Goal: Find specific page/section: Find specific page/section

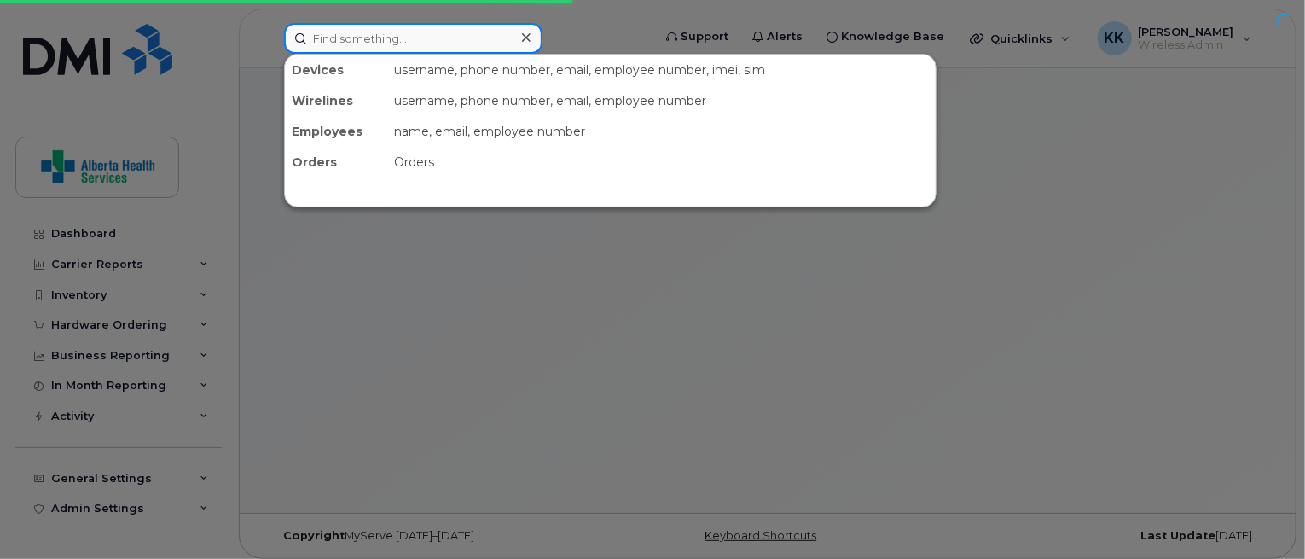
click at [474, 43] on input at bounding box center [413, 38] width 258 height 31
paste input "780-974-0259"
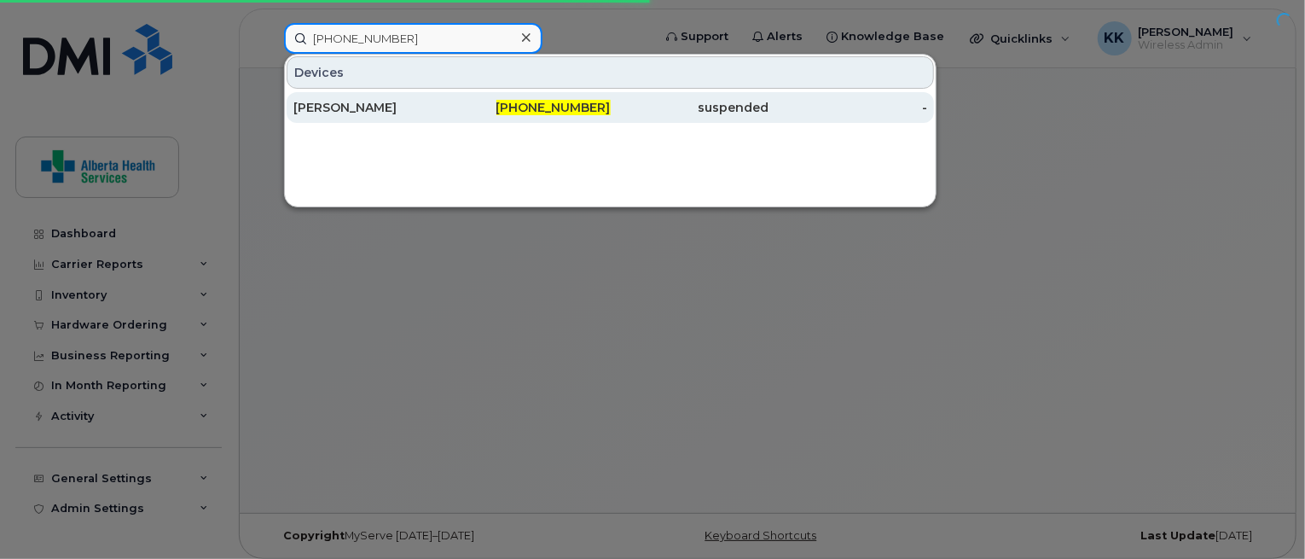
type input "780-974-0259"
click at [449, 107] on div "Gafar Azeez" at bounding box center [372, 107] width 159 height 17
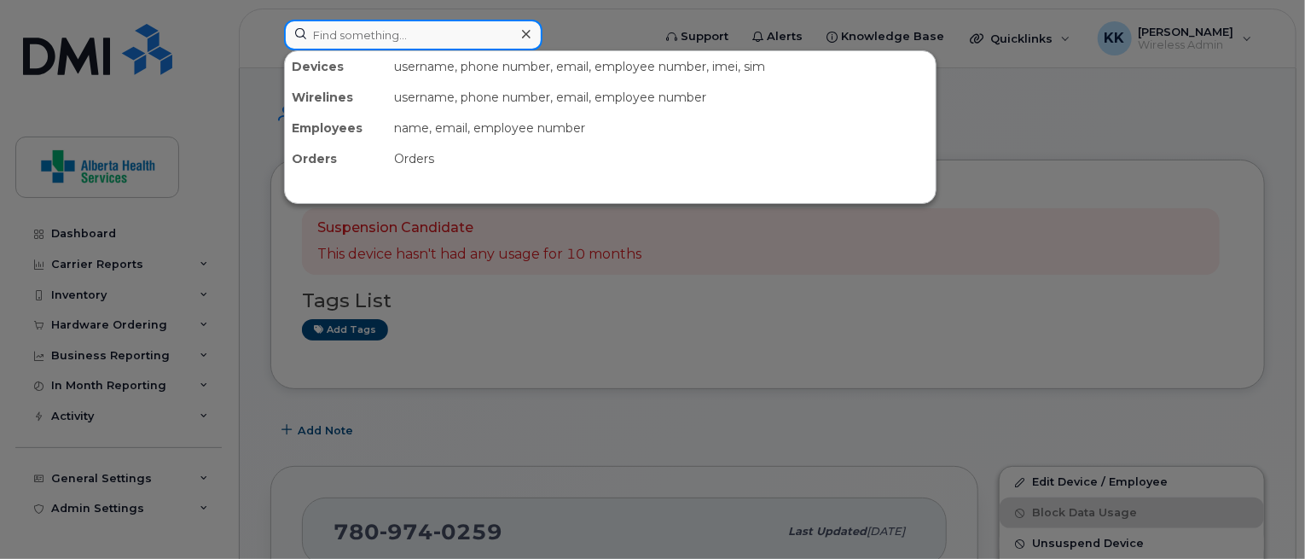
click at [404, 32] on input at bounding box center [413, 35] width 258 height 31
paste input "780-860-0437"
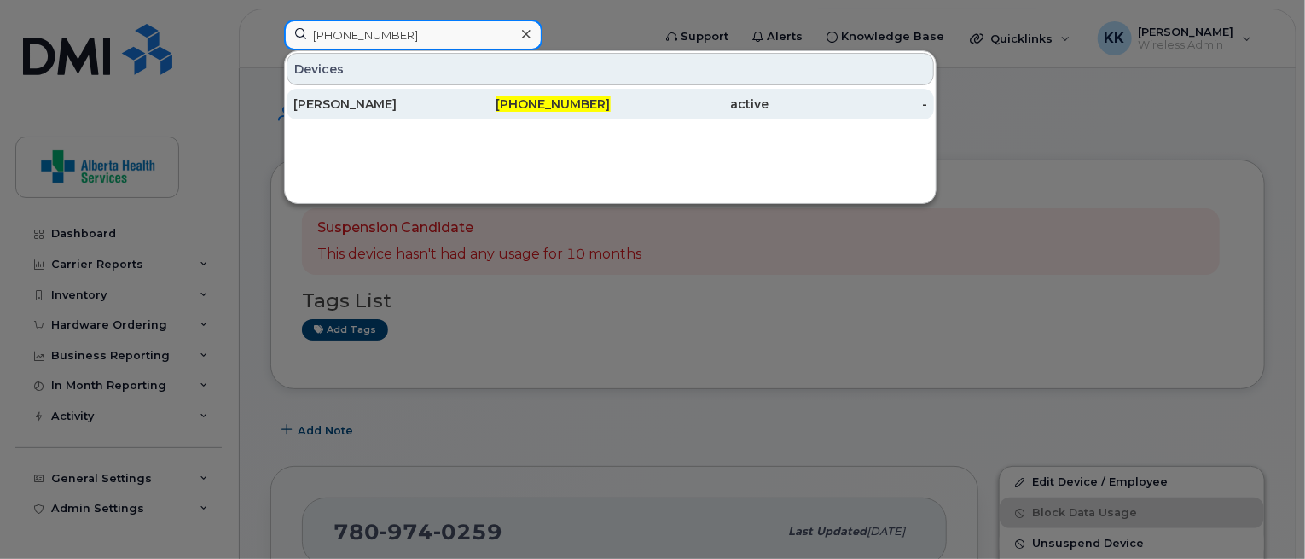
type input "780-860-0437"
click at [449, 105] on div "Miriam Gallivan-Smith" at bounding box center [372, 104] width 159 height 17
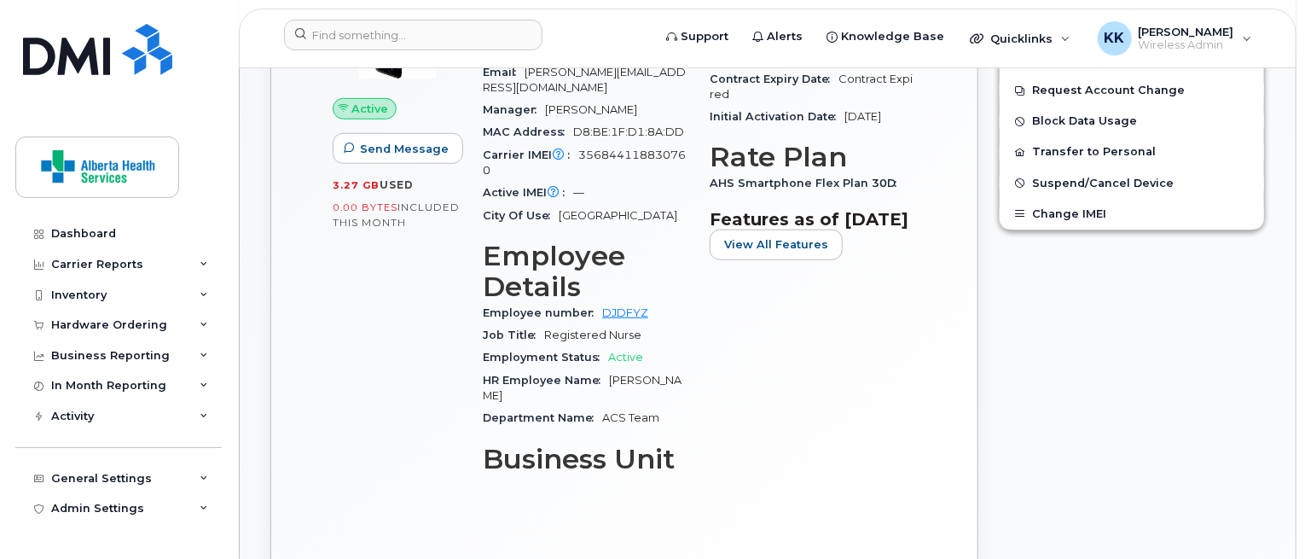
scroll to position [571, 0]
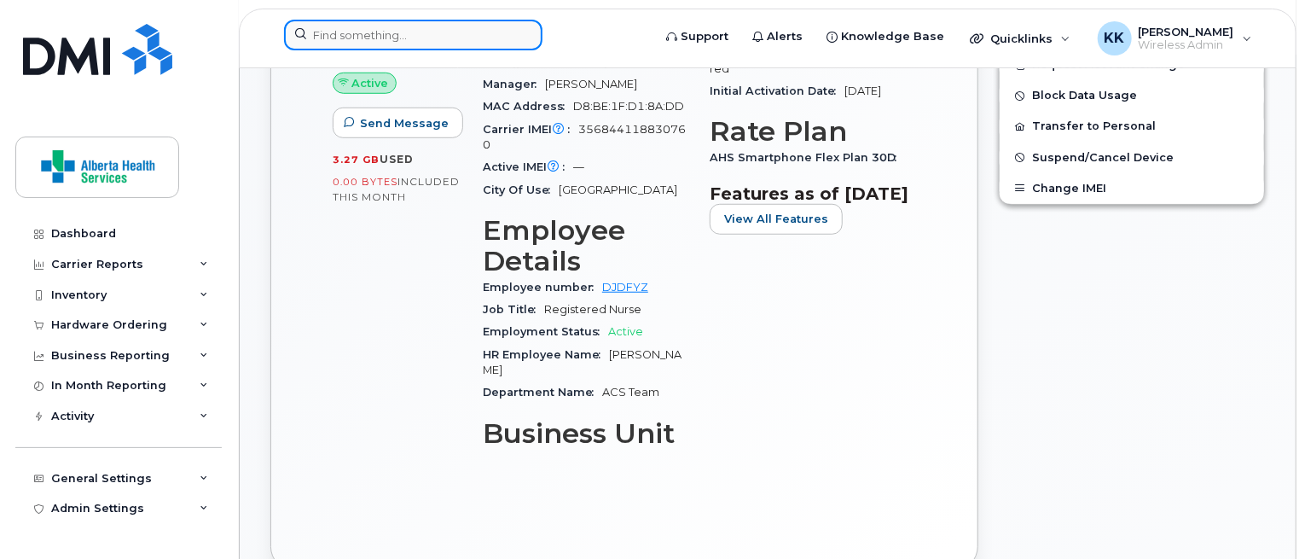
click at [468, 38] on input at bounding box center [413, 35] width 258 height 31
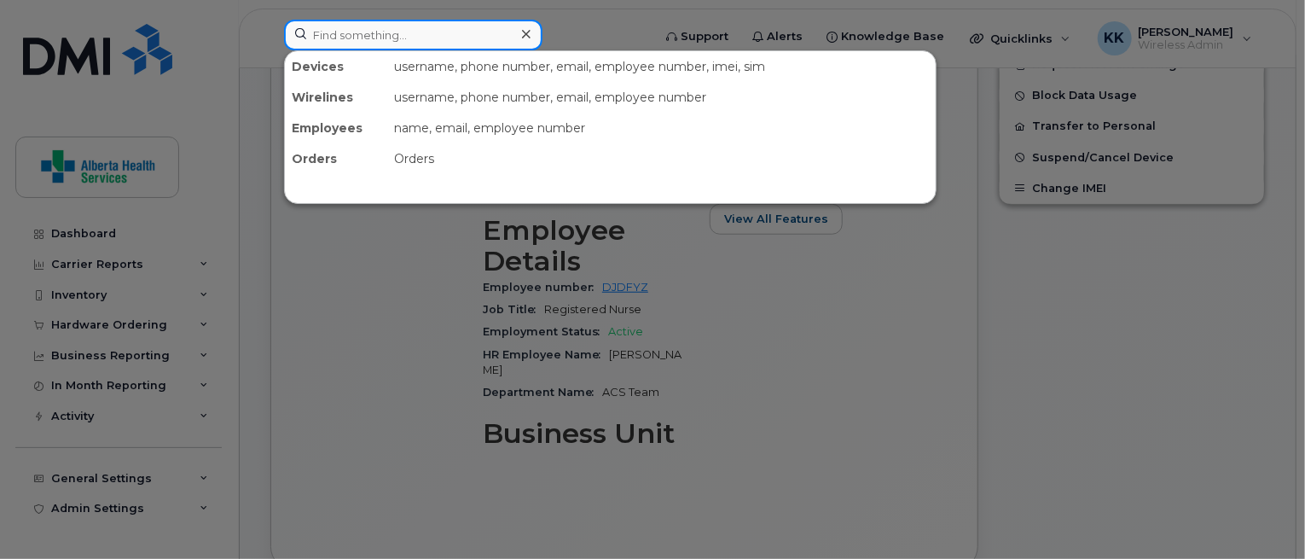
paste input "587-281-0566"
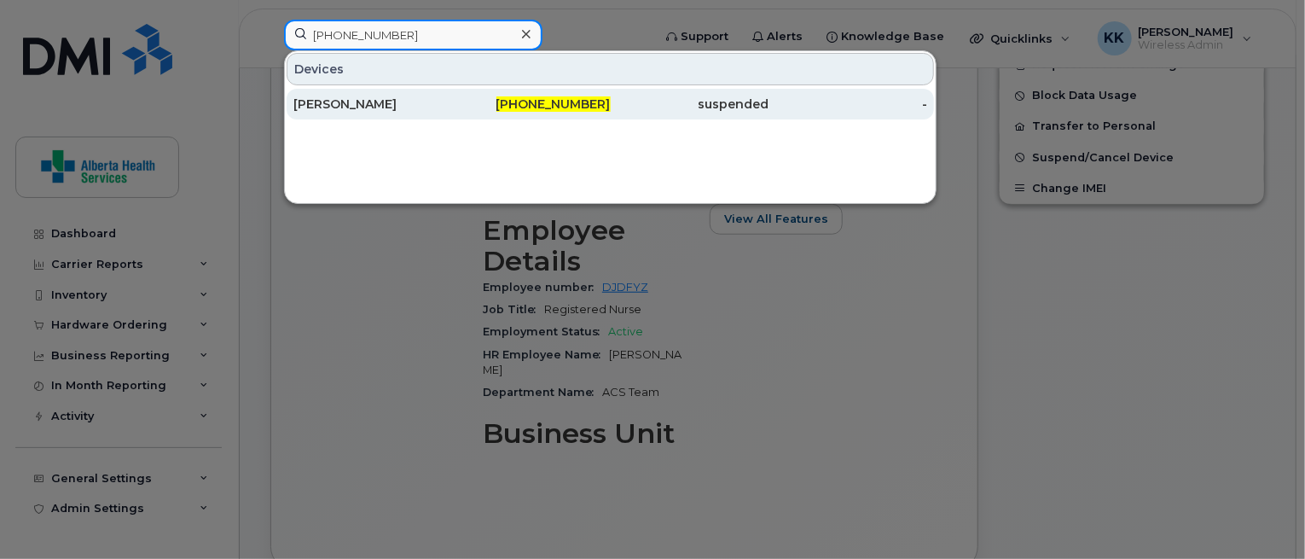
type input "587-281-0566"
click at [520, 111] on div "587-281-0566" at bounding box center [531, 104] width 159 height 17
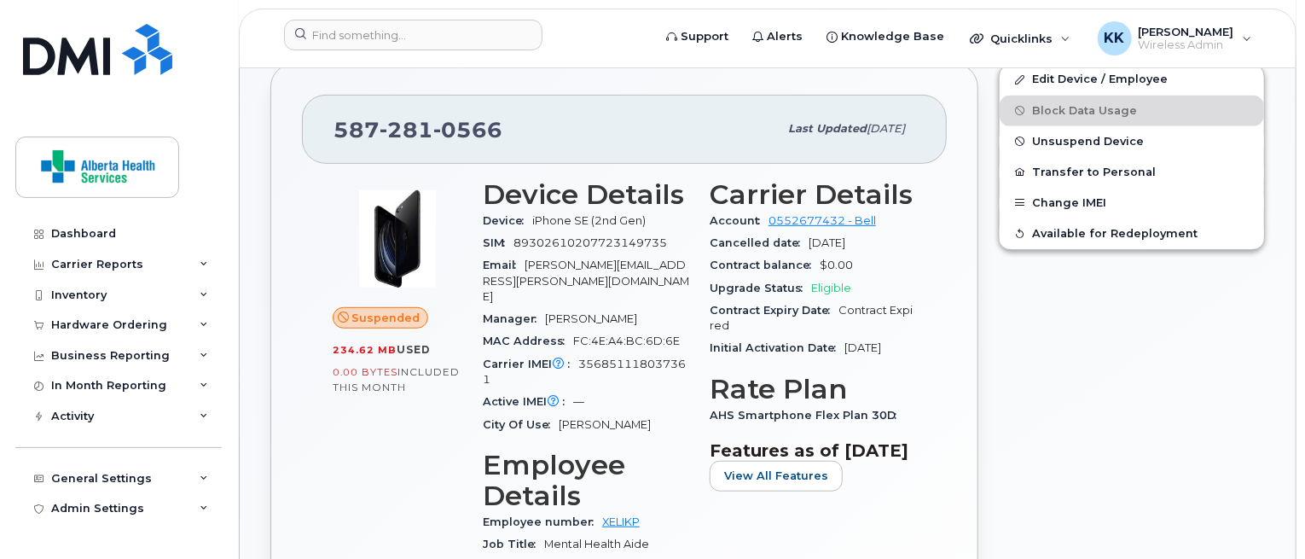
scroll to position [338, 0]
